Goal: Transaction & Acquisition: Purchase product/service

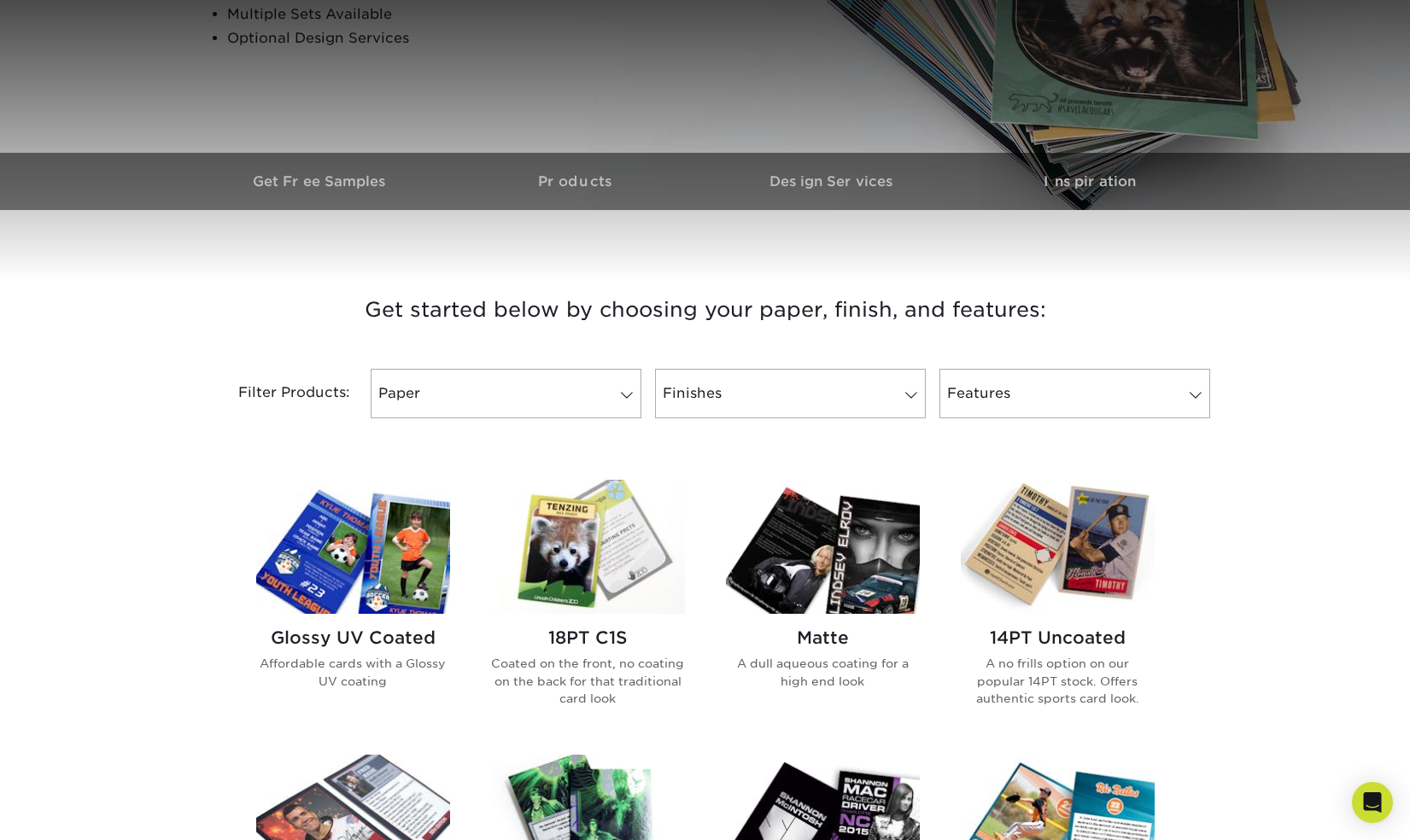
scroll to position [779, 0]
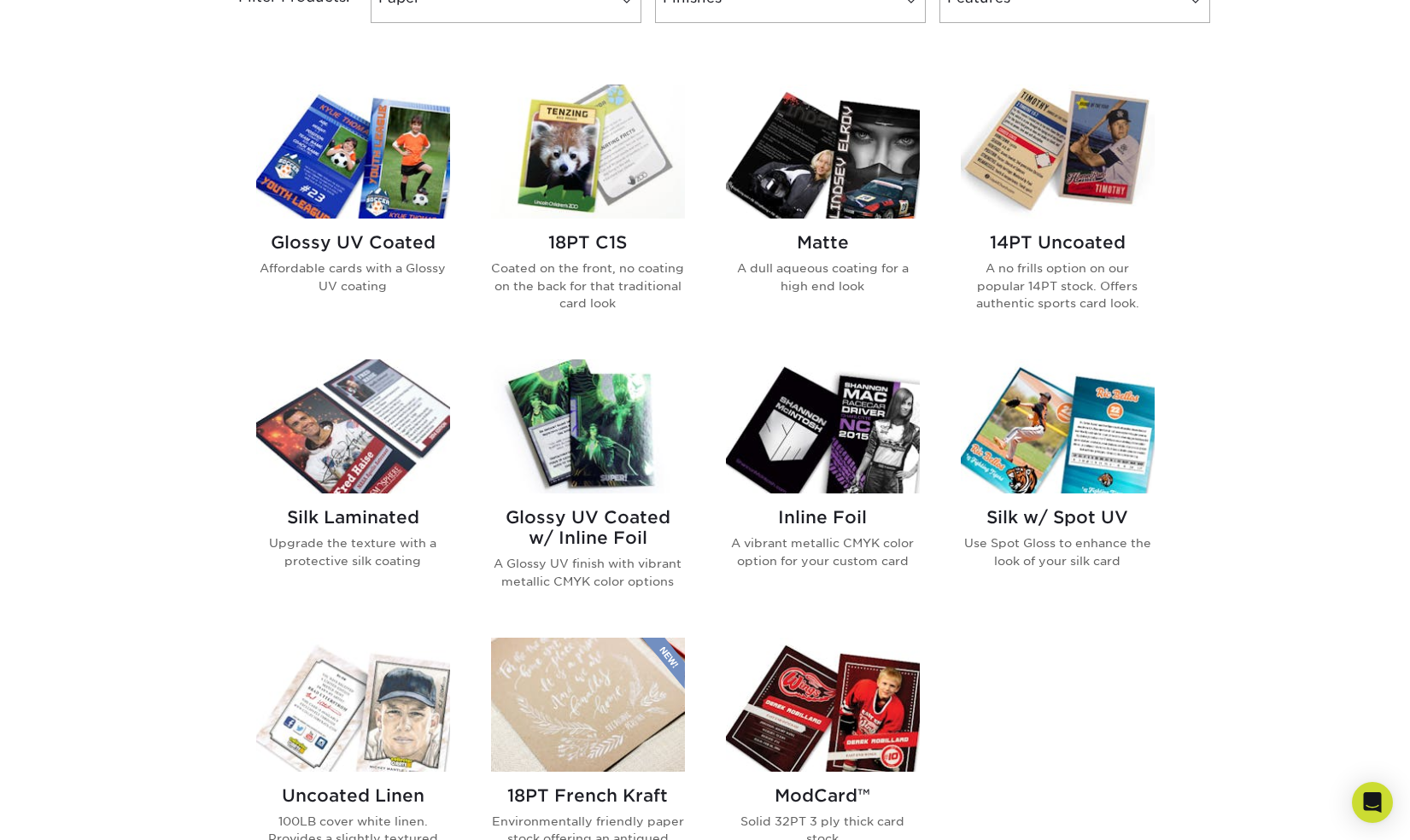
click at [607, 475] on img at bounding box center [587, 426] width 194 height 134
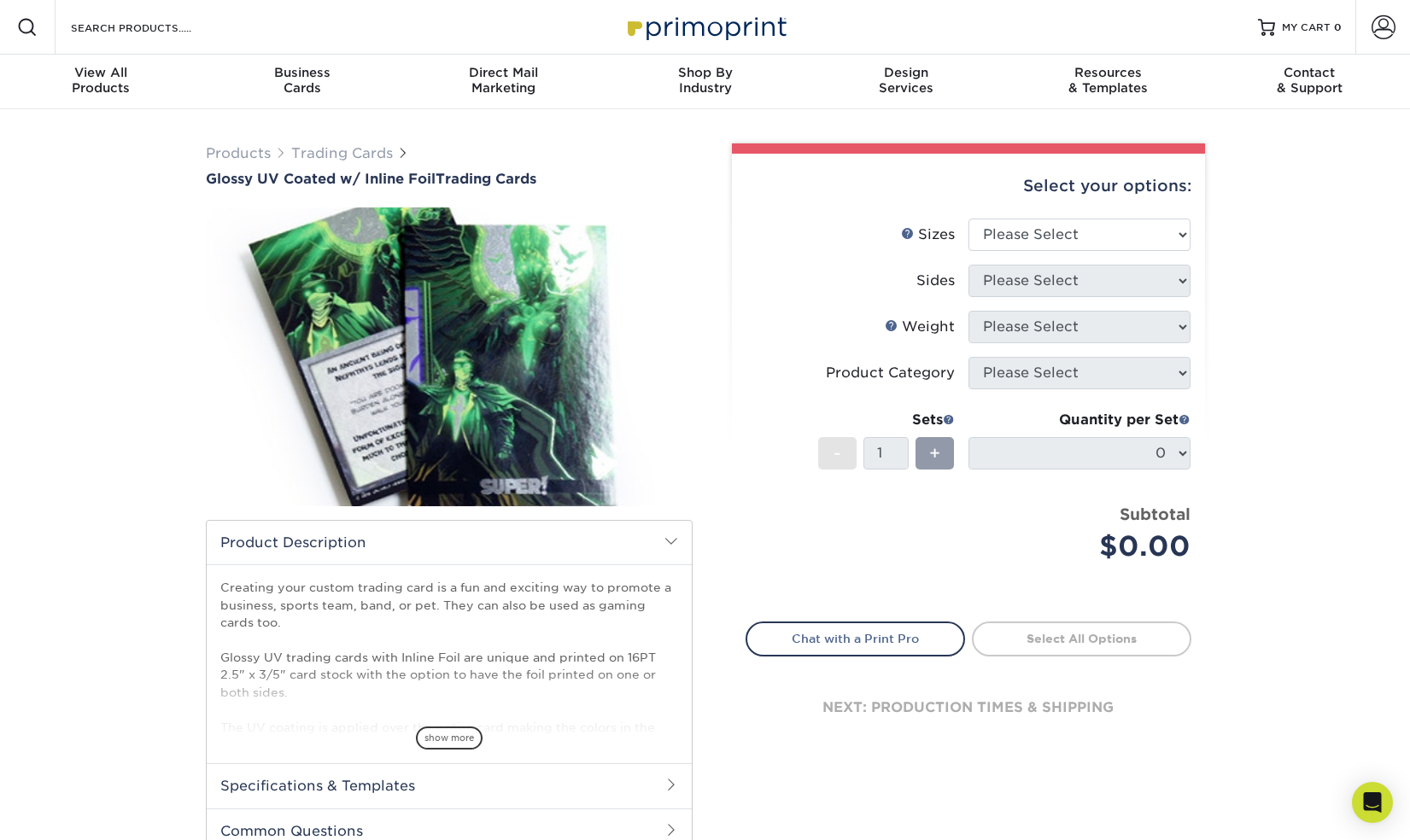
click at [1389, 487] on div "Products Trading Cards Glossy UV Coated w/ Inline Foil Trading Cards /" at bounding box center [705, 538] width 1410 height 857
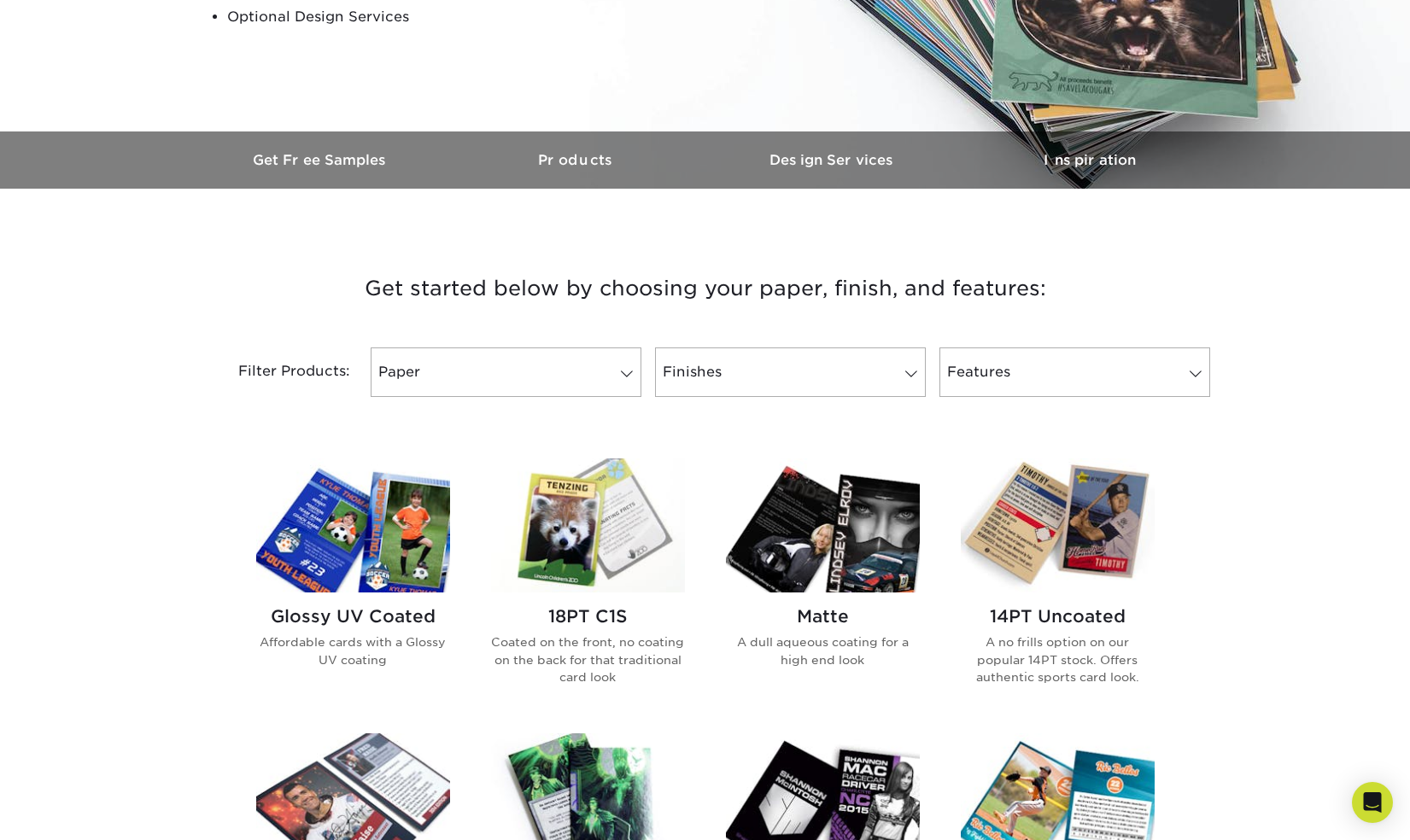
scroll to position [471, 0]
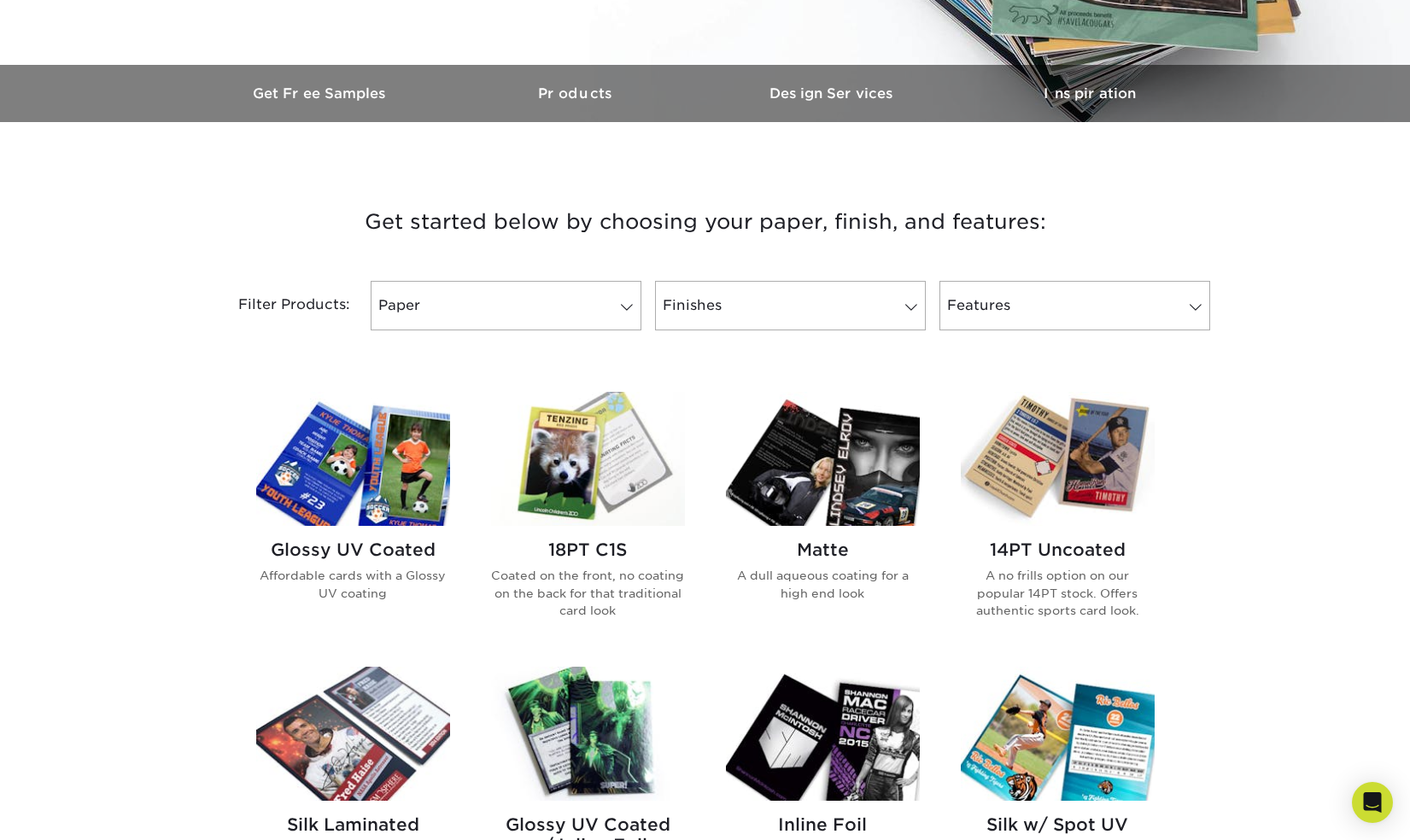
click at [412, 486] on img at bounding box center [352, 458] width 194 height 134
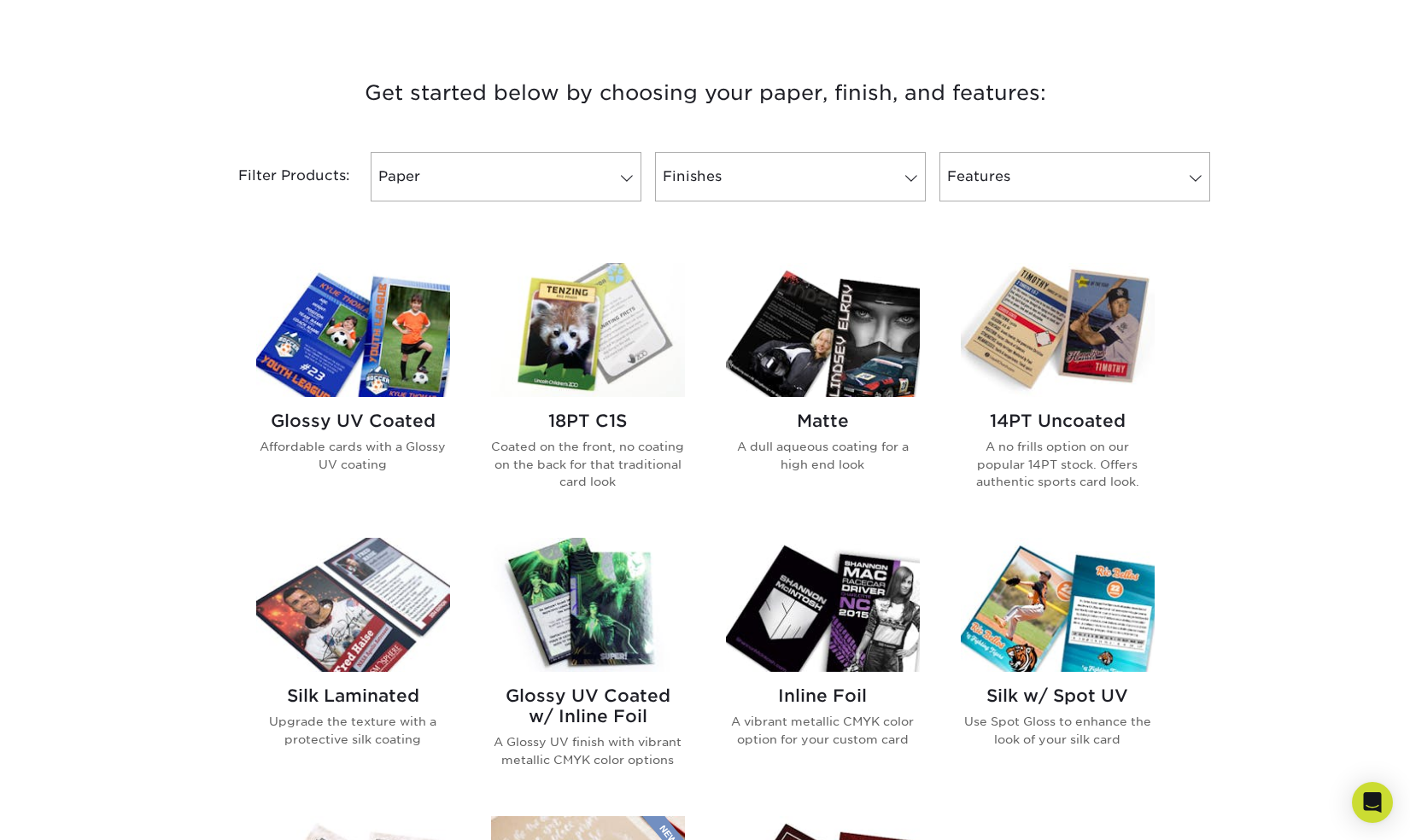
scroll to position [708, 0]
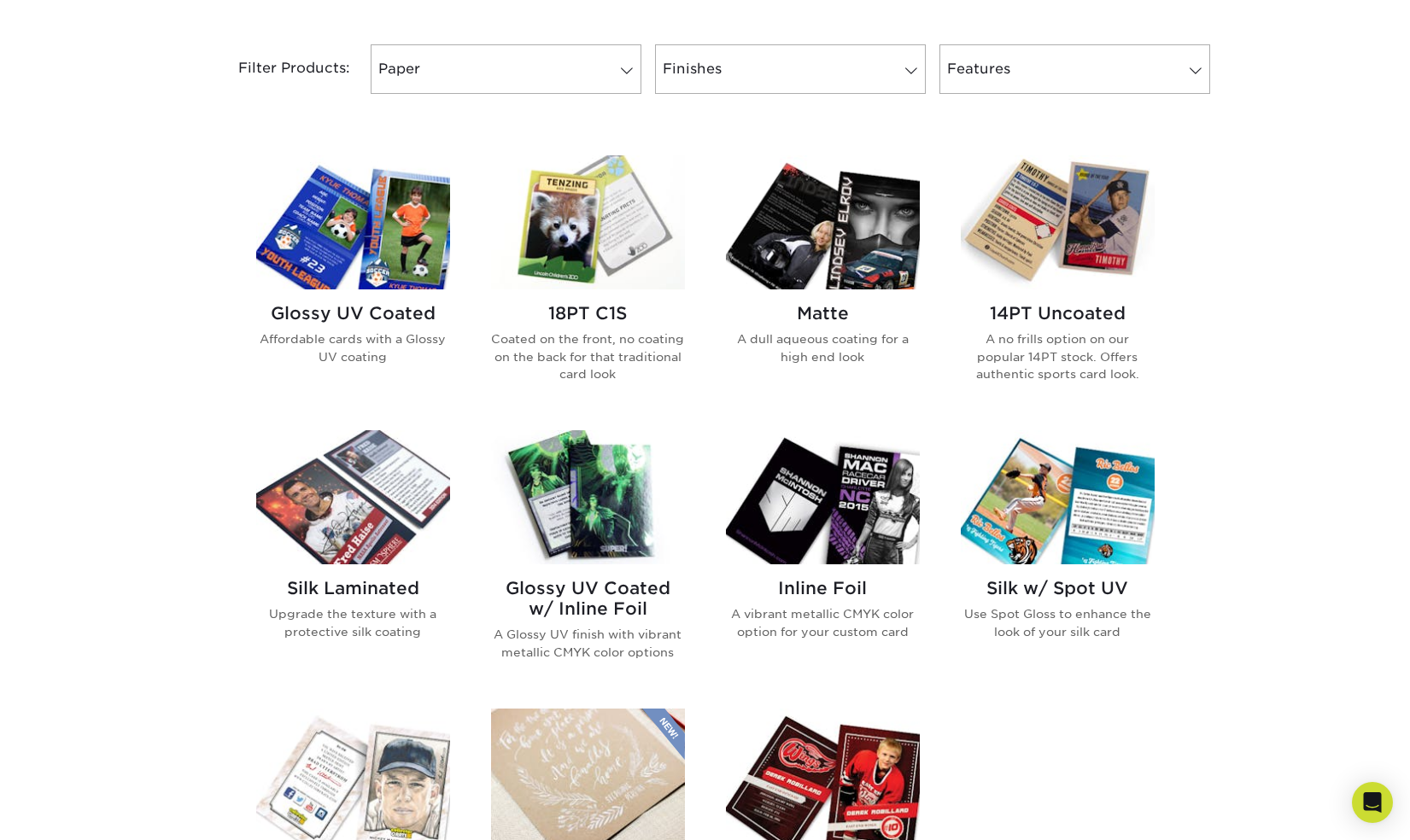
click at [320, 187] on img at bounding box center [352, 222] width 194 height 134
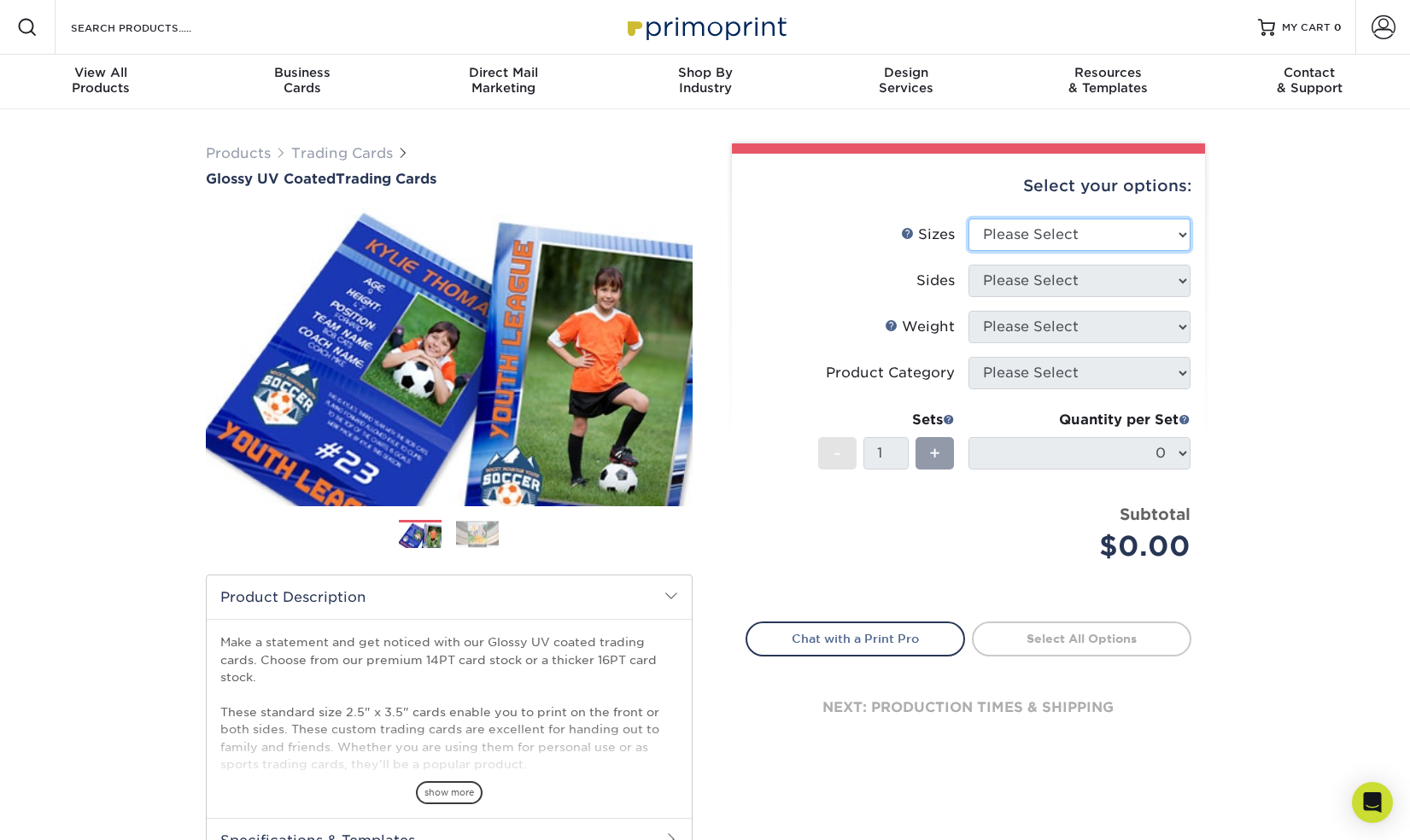
select select "2.50x3.50"
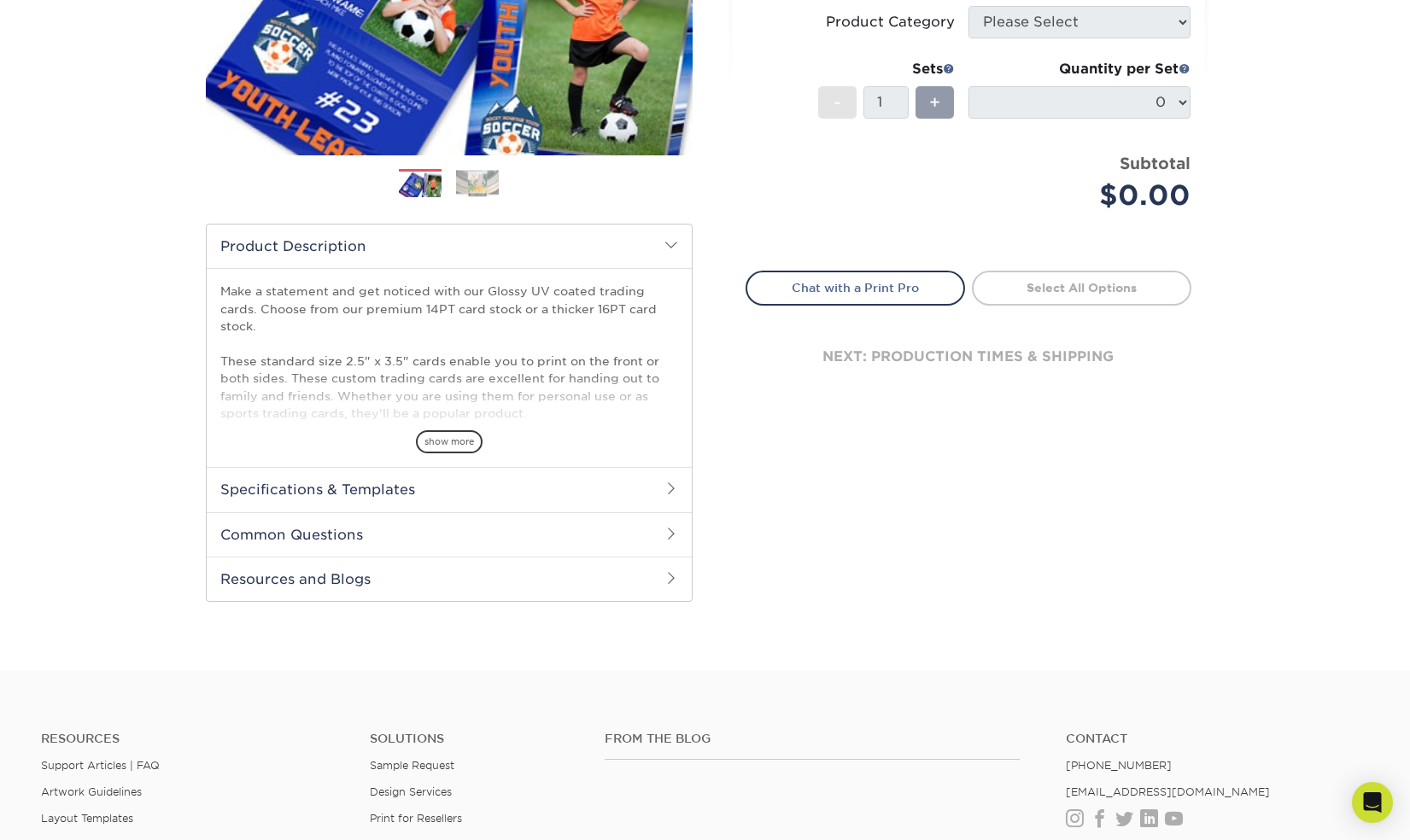
scroll to position [357, 0]
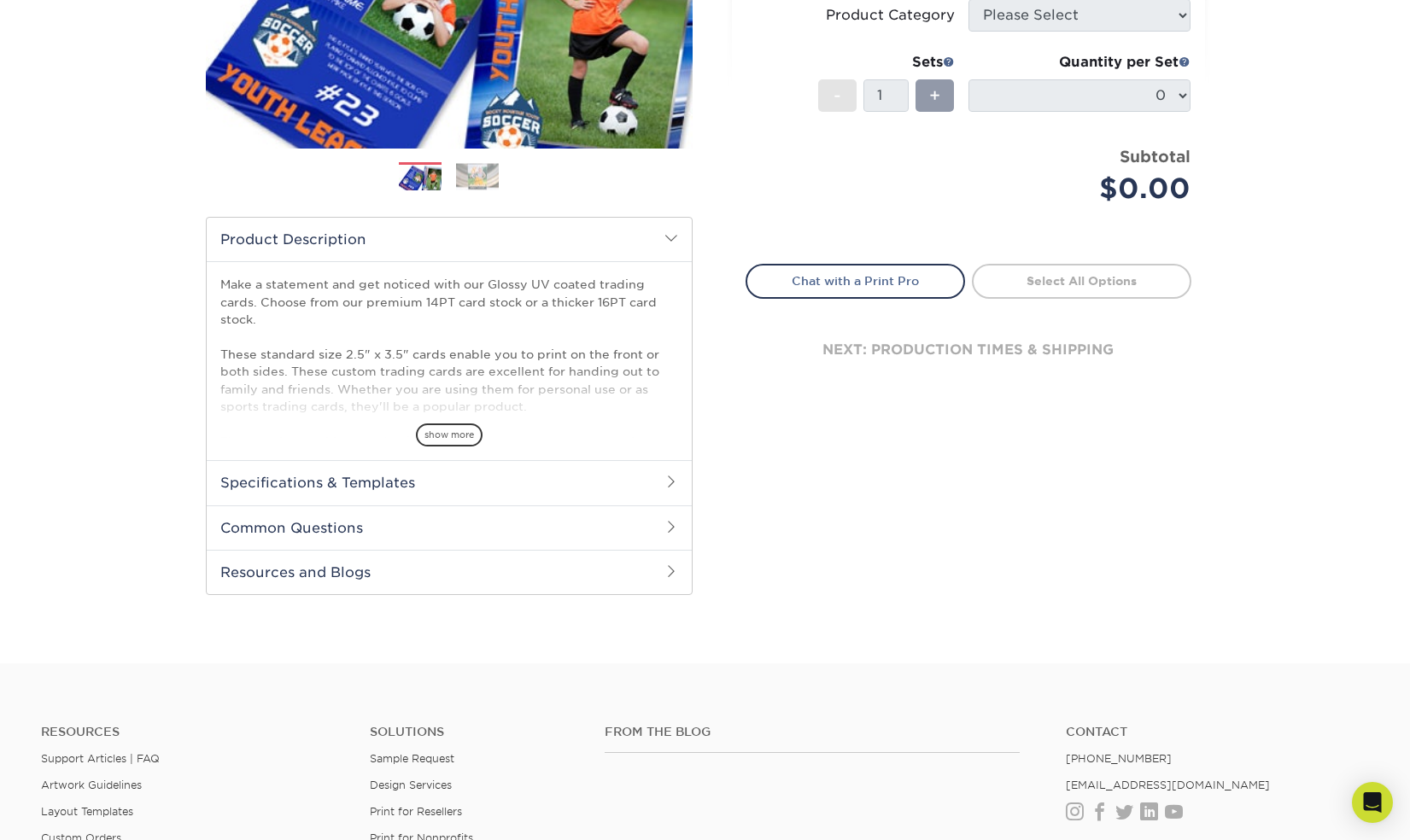
click at [124, 8] on div "Products Trading Cards Glossy UV Coated Trading Cards Previous Next /" at bounding box center [705, 207] width 1410 height 912
